Goal: Transaction & Acquisition: Subscribe to service/newsletter

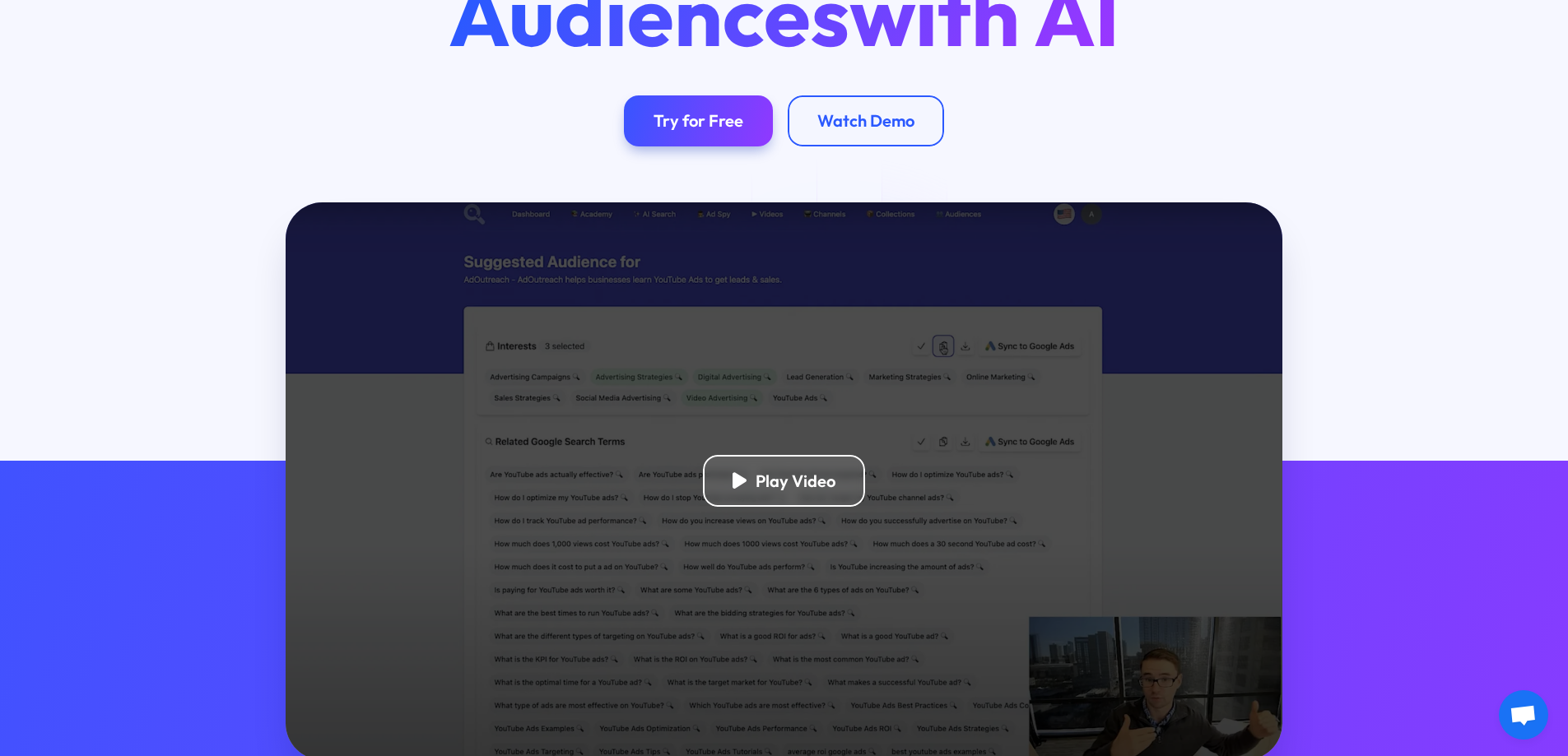
scroll to position [329, 0]
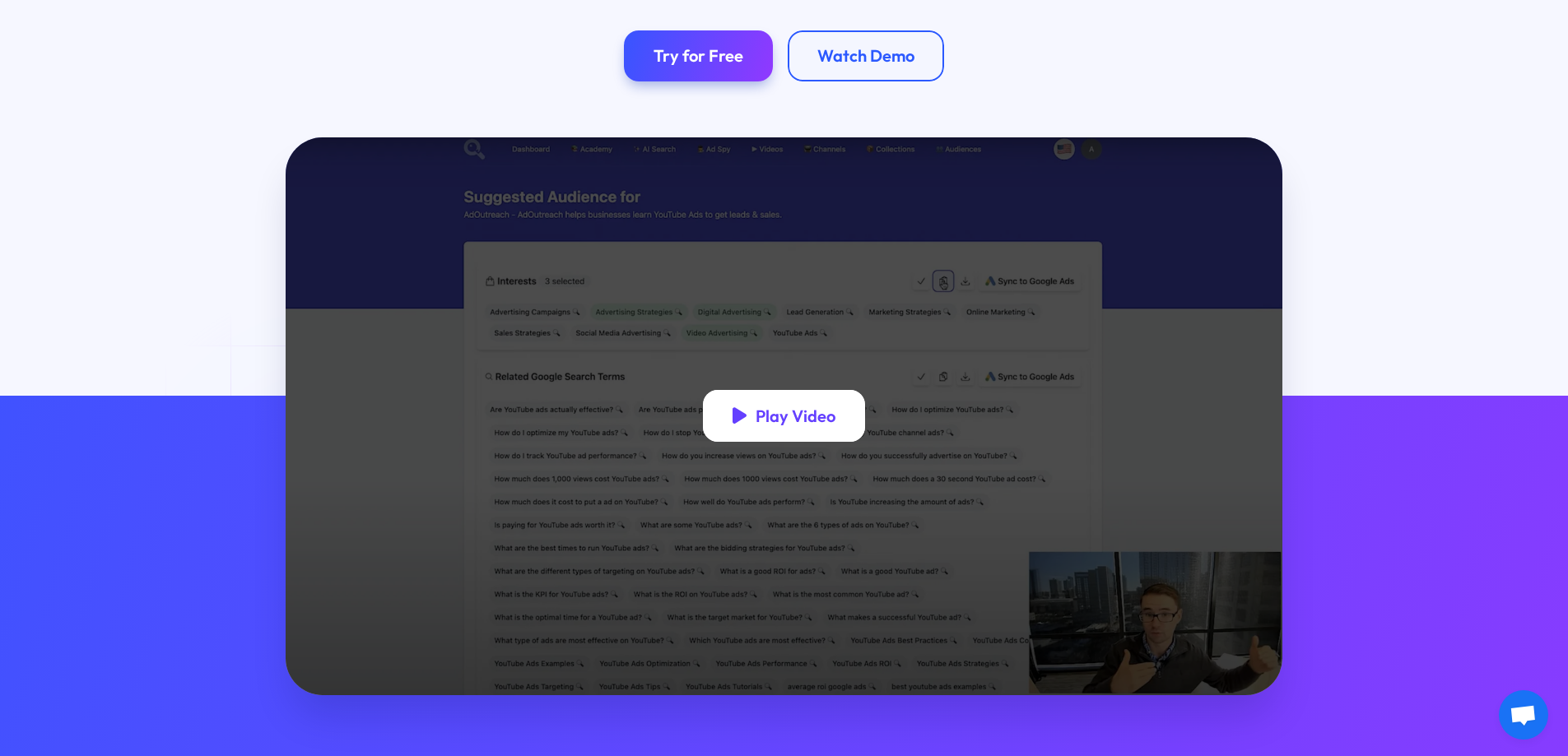
click at [814, 422] on div "Play Video" at bounding box center [795, 416] width 80 height 21
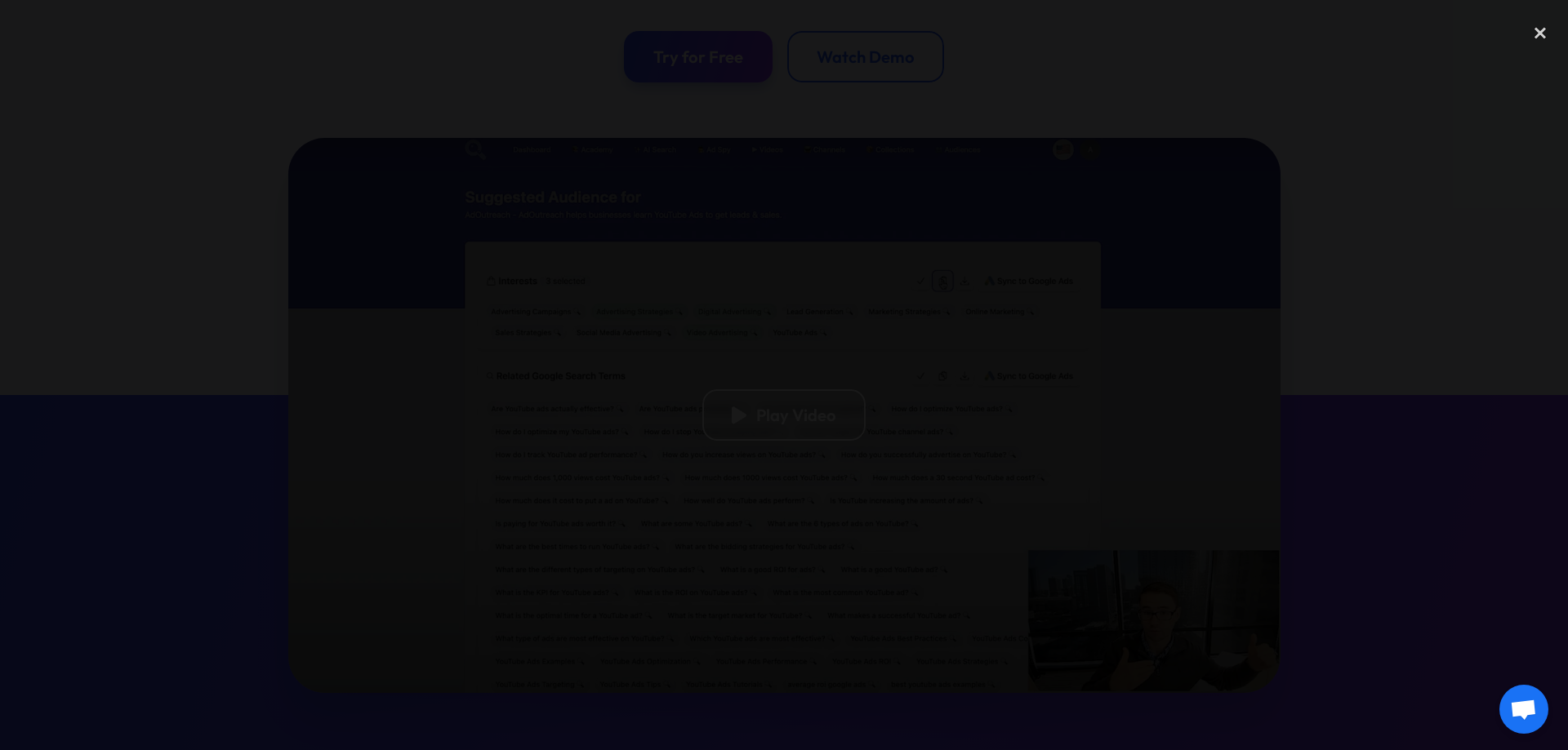
drag, startPoint x: 1309, startPoint y: 124, endPoint x: 1398, endPoint y: 114, distance: 89.6
click at [1316, 124] on div at bounding box center [784, 374] width 1568 height 720
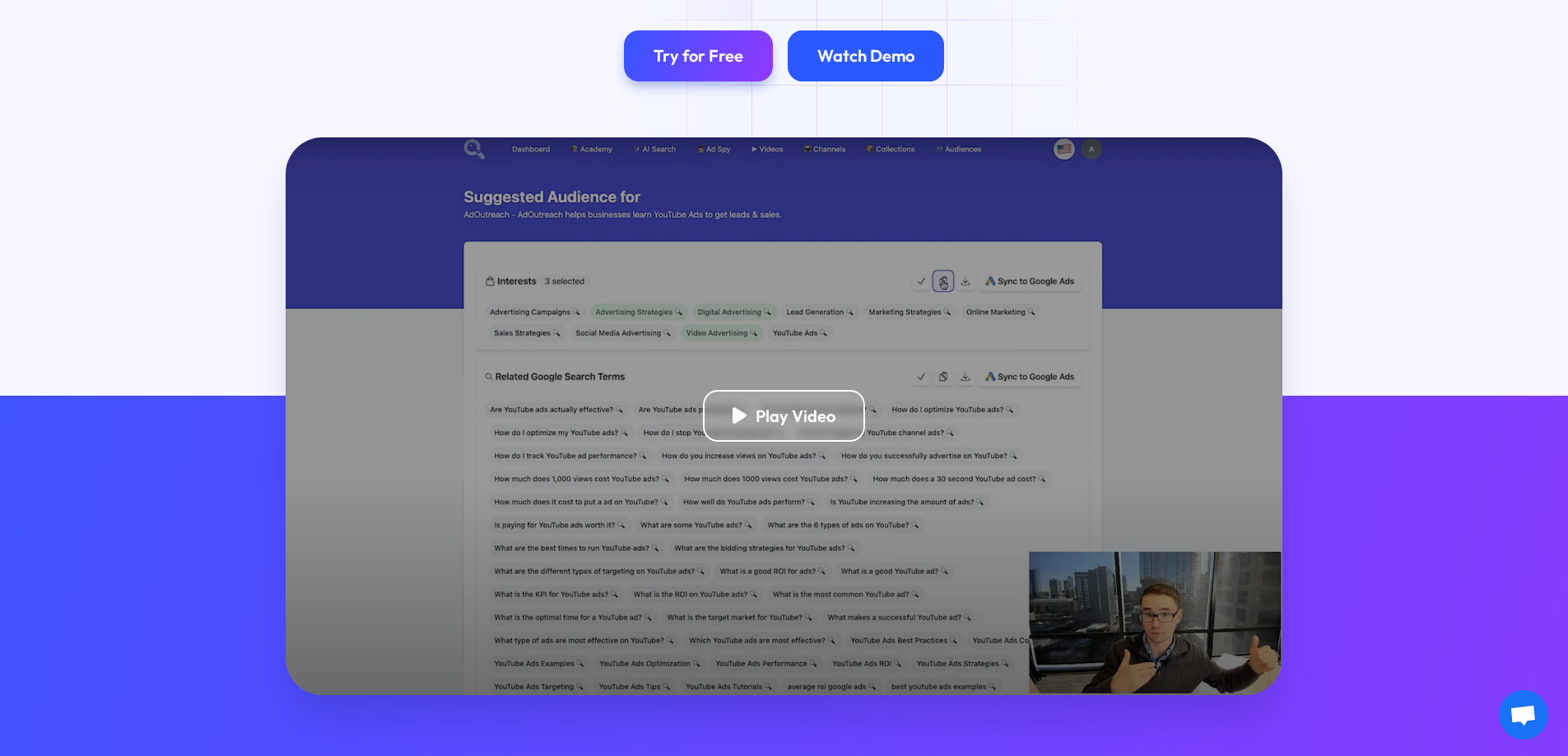
click at [875, 66] on div "Watch Demo" at bounding box center [867, 56] width 98 height 21
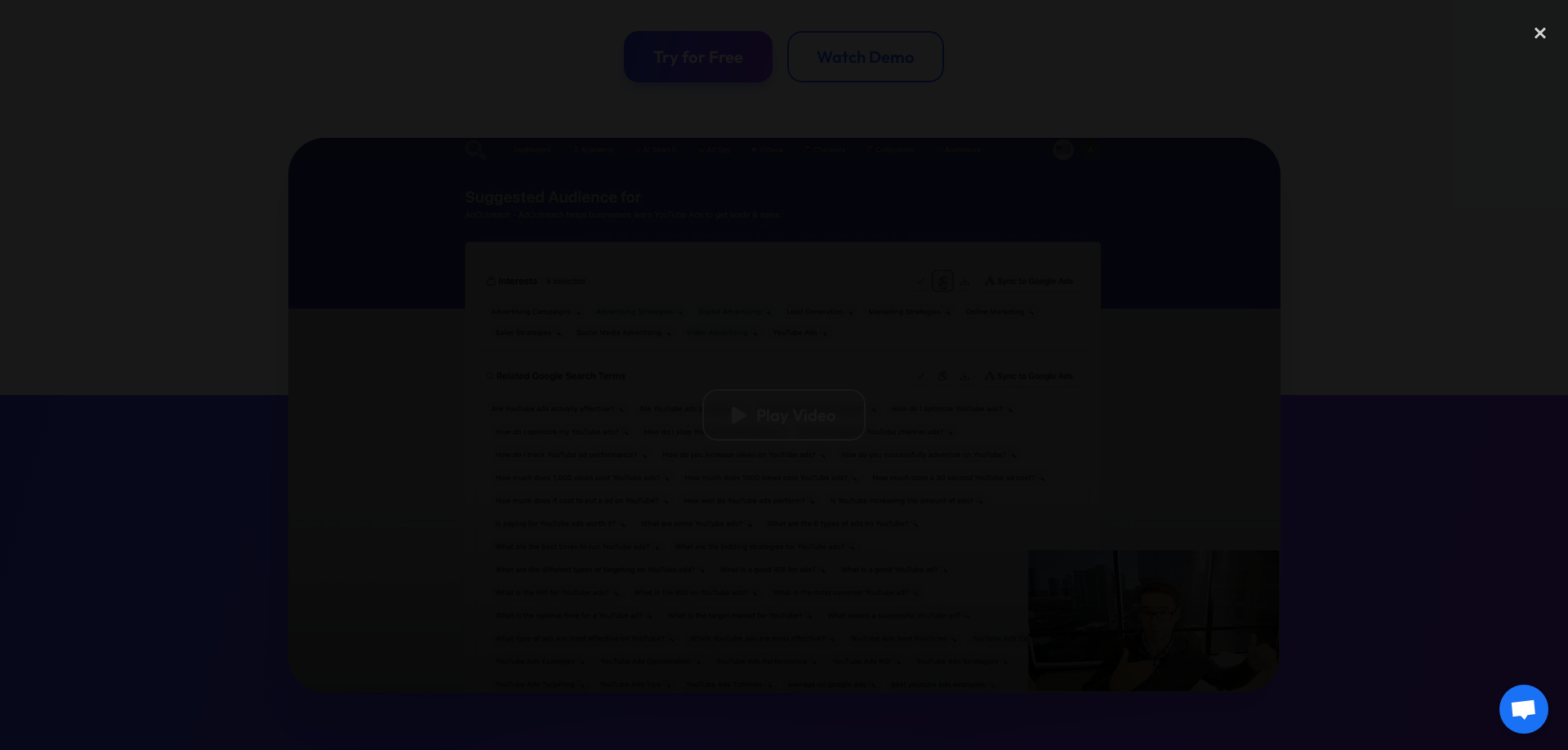
drag, startPoint x: 1411, startPoint y: 183, endPoint x: 1434, endPoint y: 137, distance: 51.4
click at [1414, 183] on div at bounding box center [784, 374] width 1568 height 720
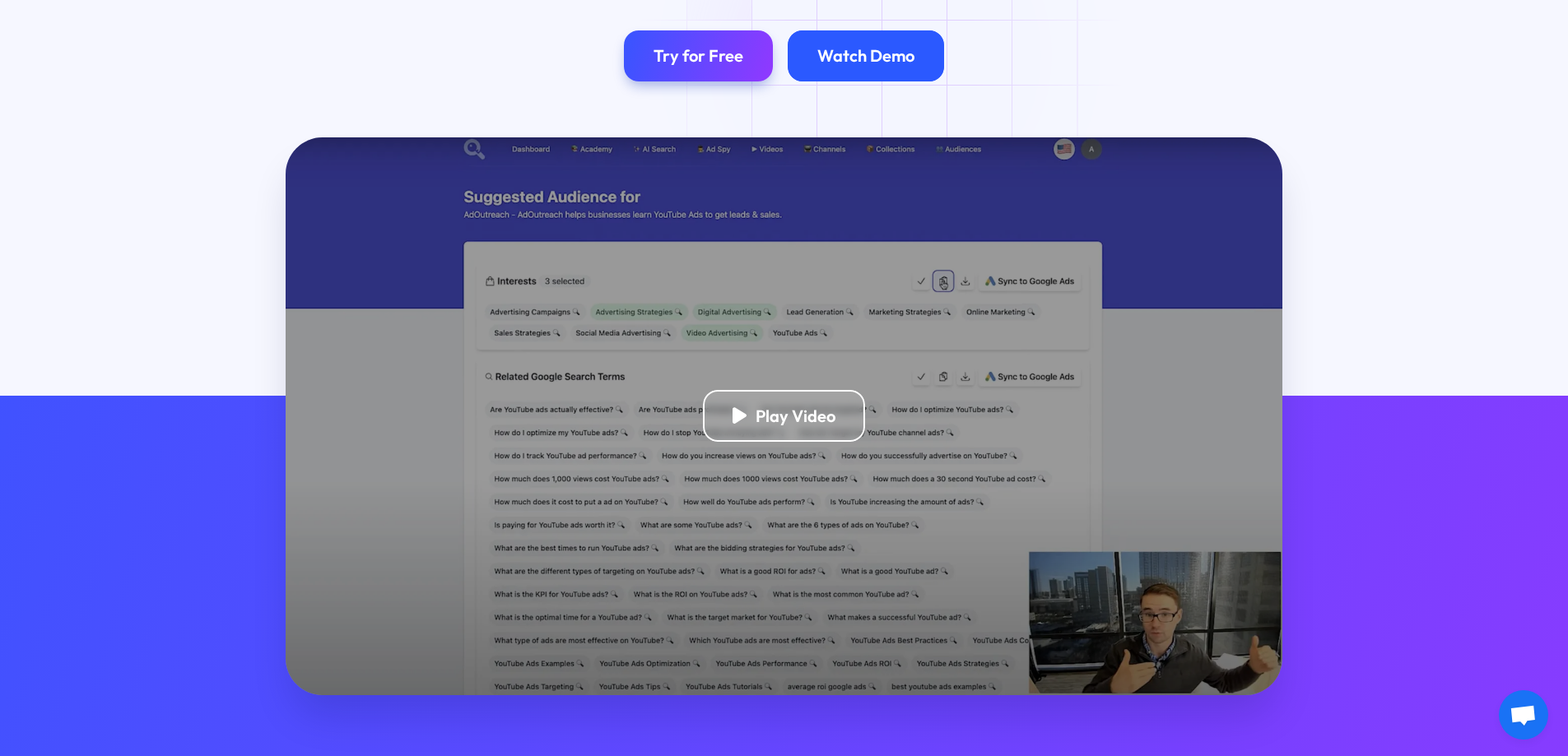
click at [889, 55] on div "Watch Demo" at bounding box center [867, 56] width 98 height 21
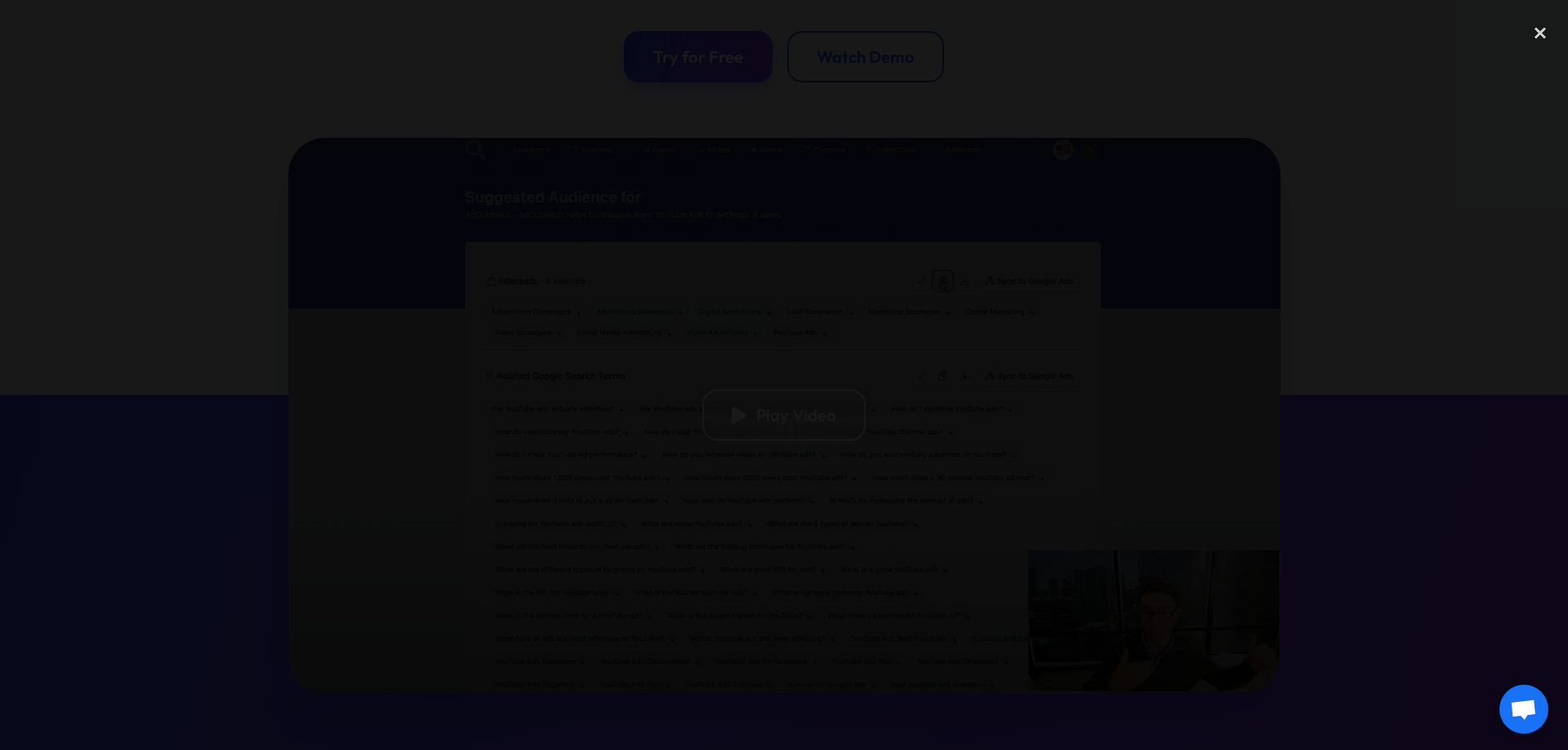
click at [1343, 165] on div at bounding box center [784, 374] width 1568 height 720
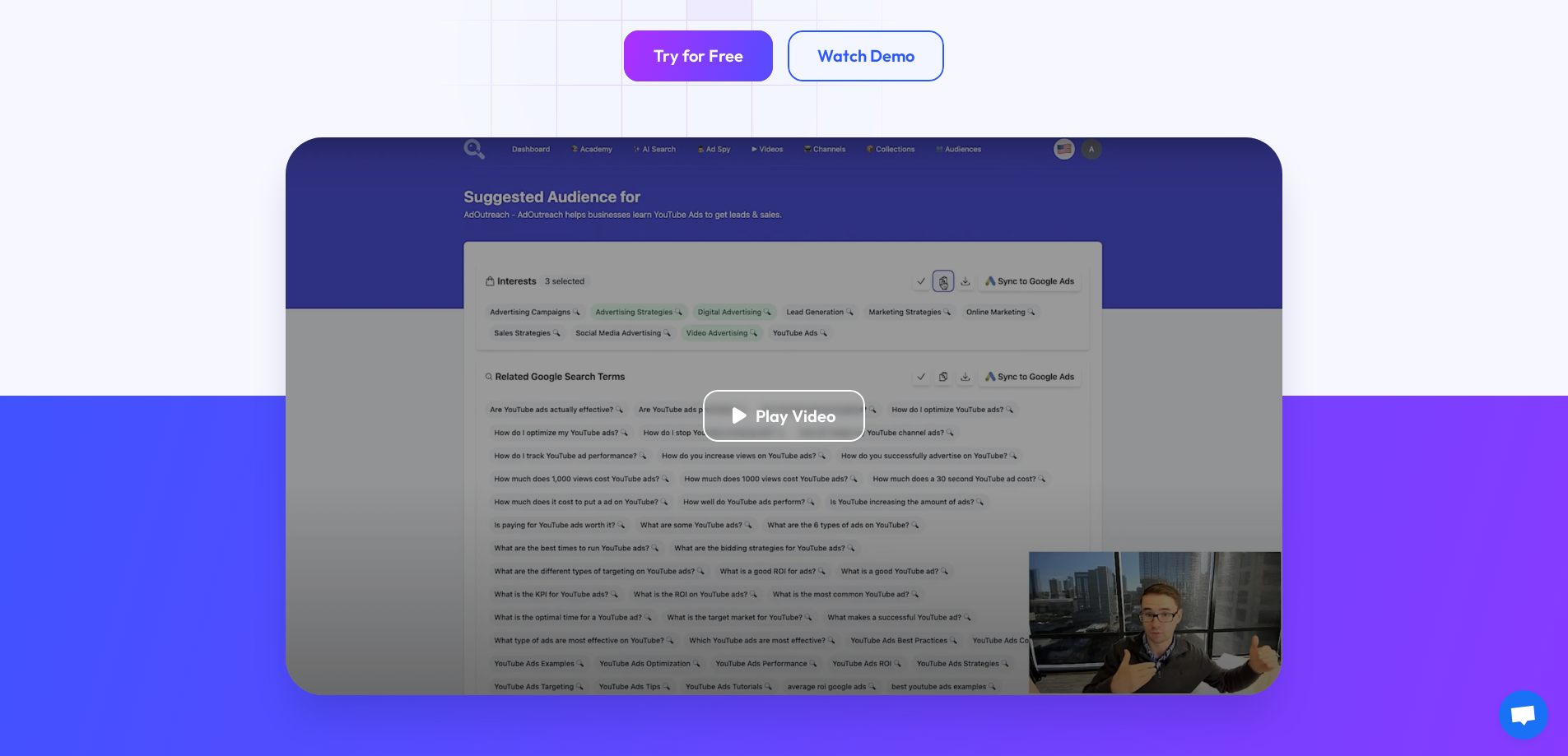
click at [676, 60] on div "Try for Free" at bounding box center [698, 56] width 90 height 21
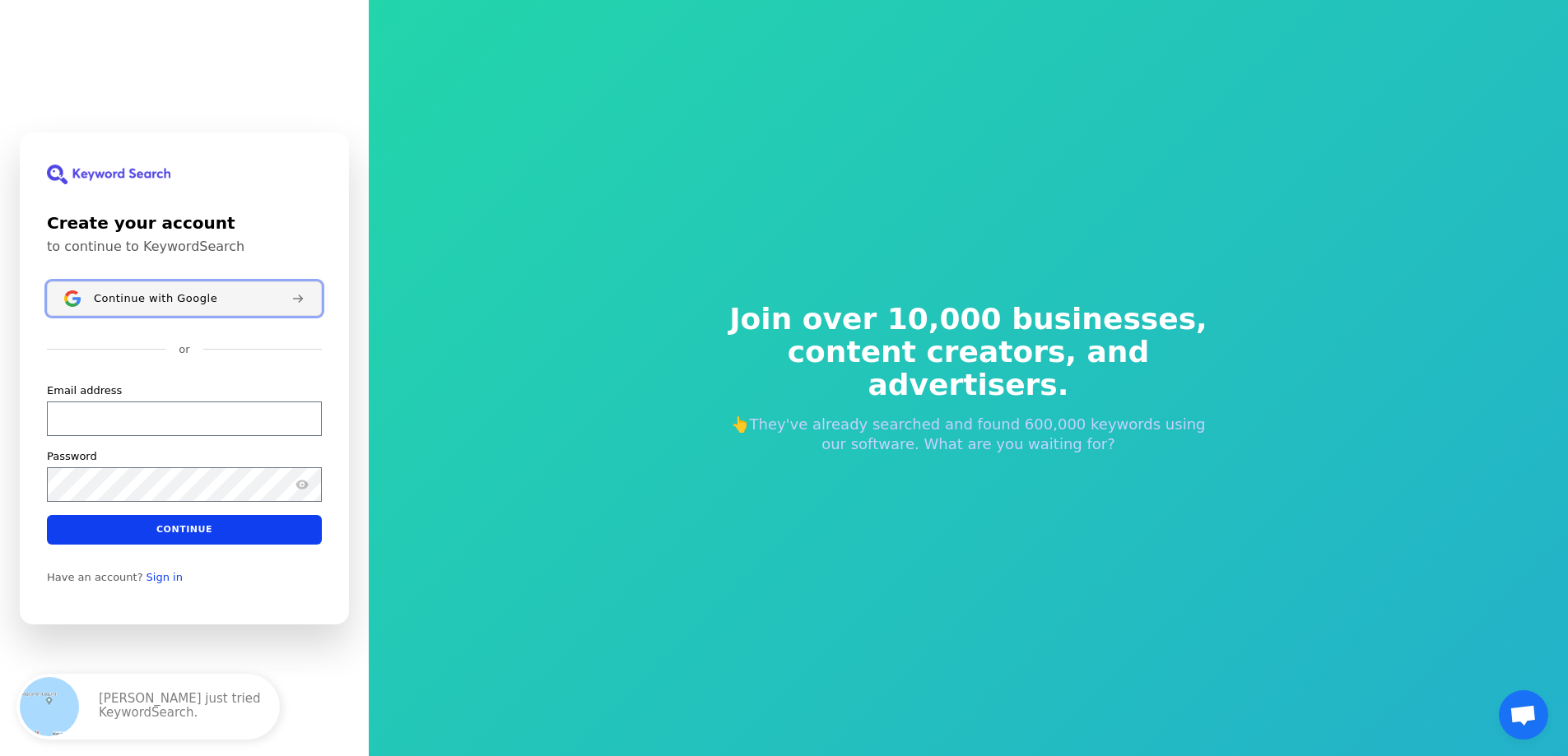
click at [217, 298] on div "Continue with Google" at bounding box center [186, 298] width 185 height 13
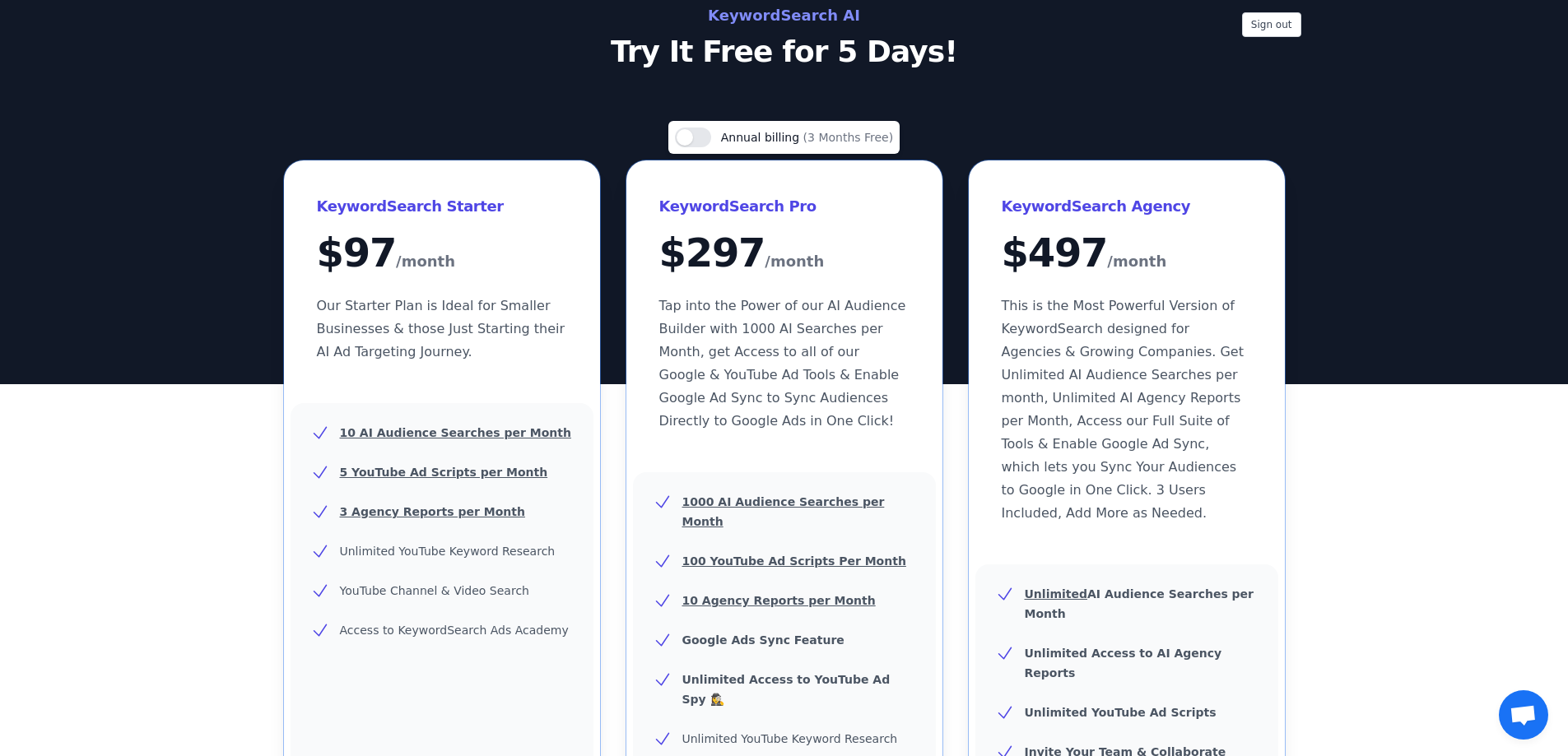
scroll to position [164, 0]
